Goal: Information Seeking & Learning: Learn about a topic

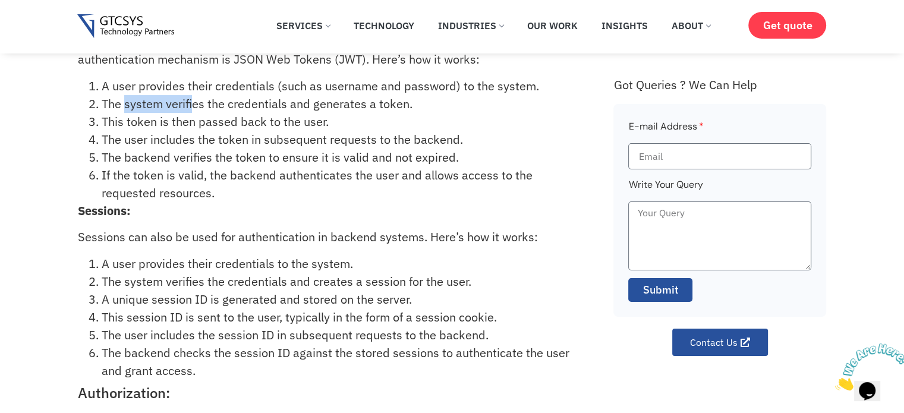
drag, startPoint x: 126, startPoint y: 106, endPoint x: 192, endPoint y: 95, distance: 66.9
click at [192, 95] on li "The system verifies the credentials and generates a token." at bounding box center [344, 104] width 485 height 18
drag, startPoint x: 167, startPoint y: 103, endPoint x: 280, endPoint y: 99, distance: 113.6
click at [280, 99] on li "The system verifies the credentials and generates a token." at bounding box center [344, 104] width 485 height 18
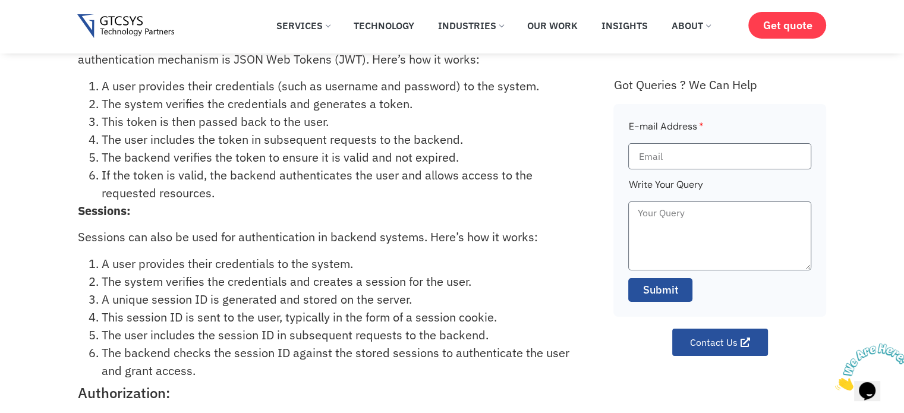
click at [162, 223] on div "User authentication and authorization play a critical role in ensuring the secu…" at bounding box center [340, 304] width 524 height 827
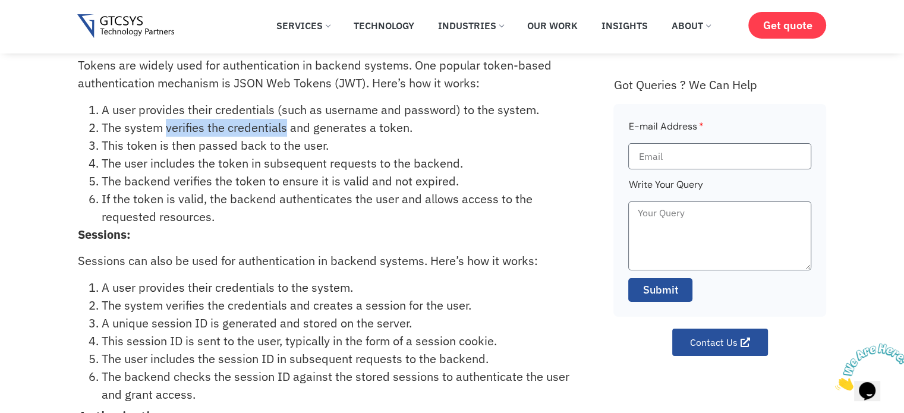
drag, startPoint x: 166, startPoint y: 130, endPoint x: 285, endPoint y: 126, distance: 118.9
click at [285, 126] on li "The system verifies the credentials and generates a token." at bounding box center [344, 128] width 485 height 18
copy li "verifies the credentials"
